Goal: Task Accomplishment & Management: Use online tool/utility

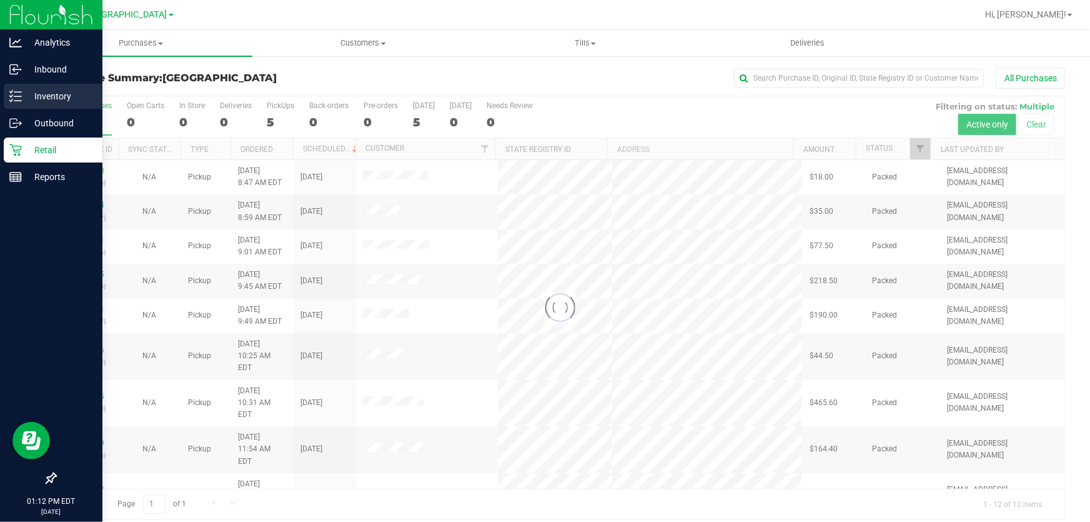
click at [26, 89] on p "Inventory" at bounding box center [59, 96] width 75 height 15
click at [17, 91] on icon at bounding box center [15, 96] width 12 height 12
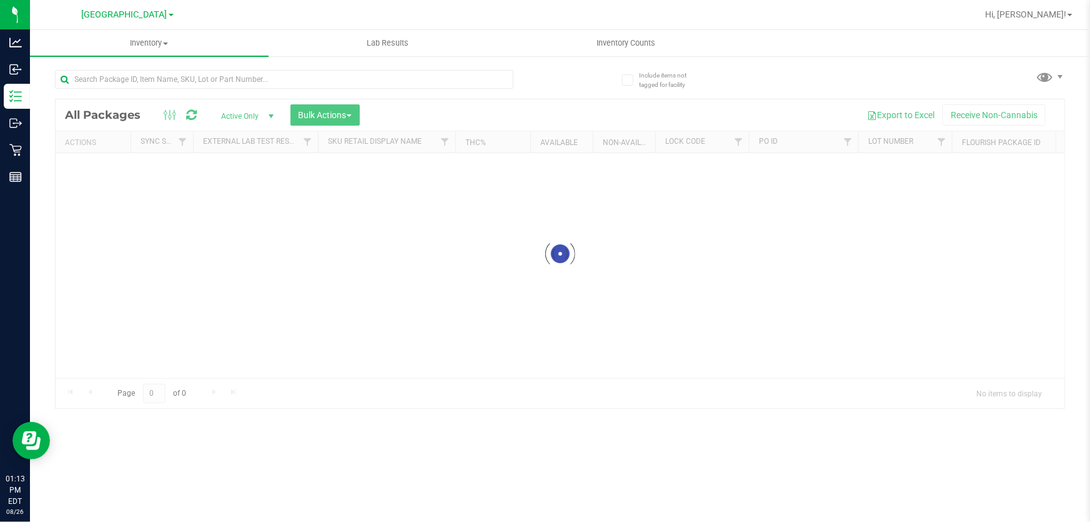
click at [144, 68] on div at bounding box center [308, 79] width 506 height 40
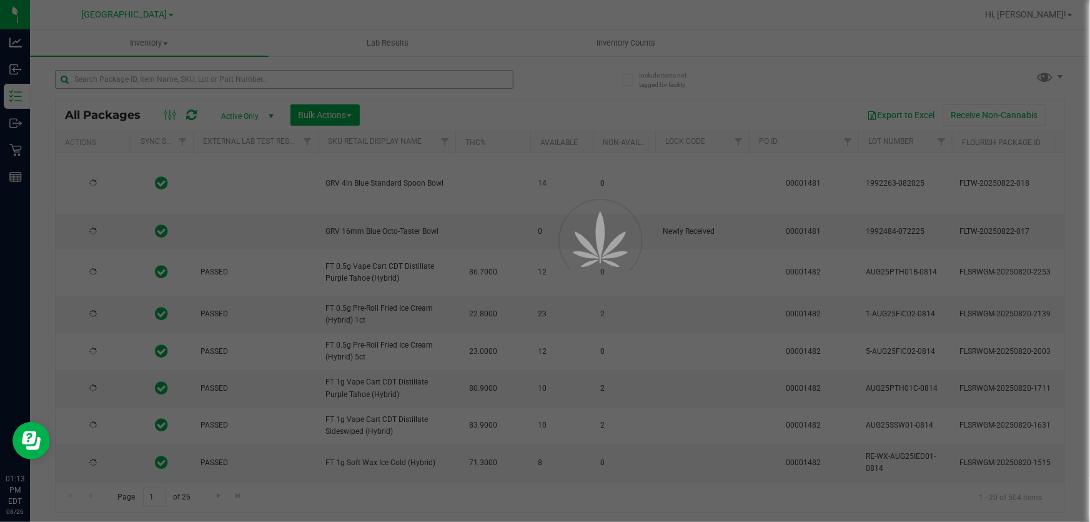
click at [144, 74] on div at bounding box center [545, 261] width 1090 height 522
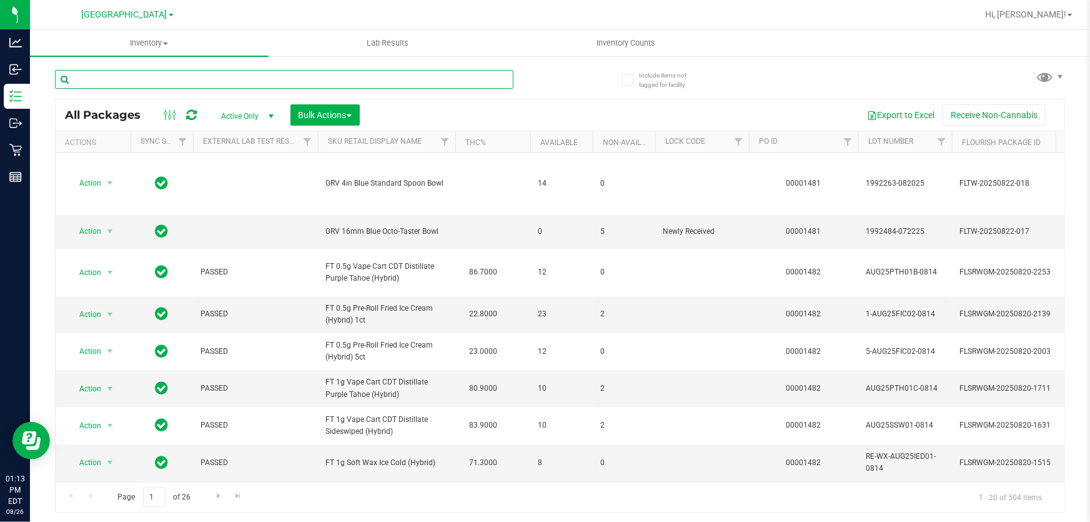
click at [132, 83] on input "text" at bounding box center [284, 79] width 459 height 19
click at [135, 77] on input "text" at bounding box center [284, 79] width 459 height 19
type input "9974647374677690"
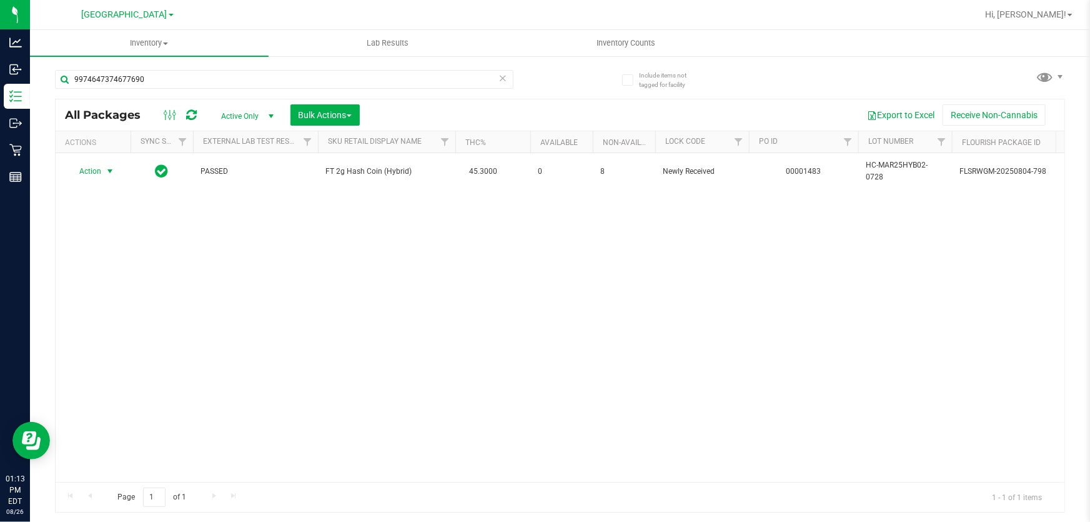
click at [94, 170] on span "Action" at bounding box center [85, 170] width 34 height 17
click at [92, 326] on li "Unlock package" at bounding box center [108, 335] width 79 height 19
